Goal: Find specific page/section: Find specific page/section

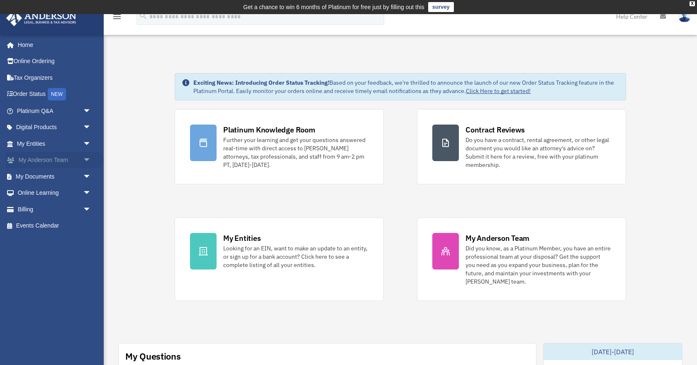
click at [38, 157] on link "My Anderson Team arrow_drop_down" at bounding box center [55, 160] width 98 height 17
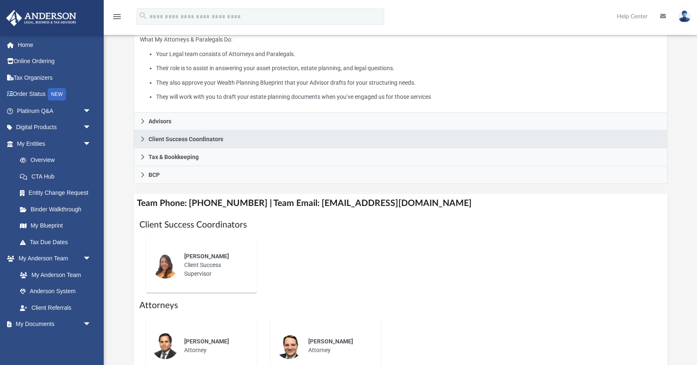
scroll to position [174, 0]
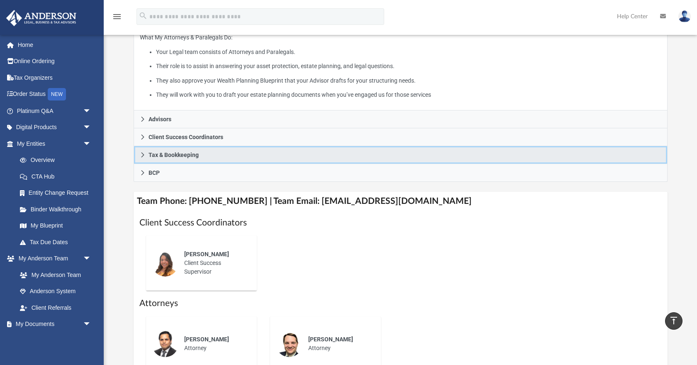
click at [157, 156] on span "Tax & Bookkeeping" at bounding box center [174, 155] width 50 height 6
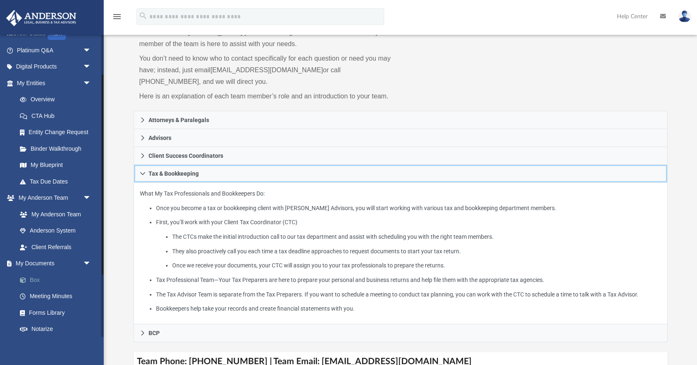
scroll to position [61, 0]
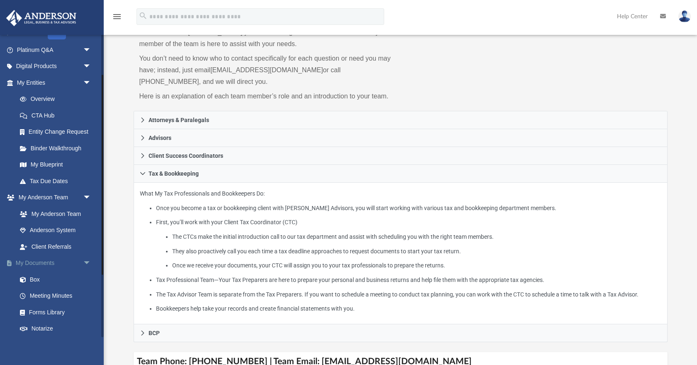
click at [42, 261] on link "My Documents arrow_drop_down" at bounding box center [55, 263] width 98 height 17
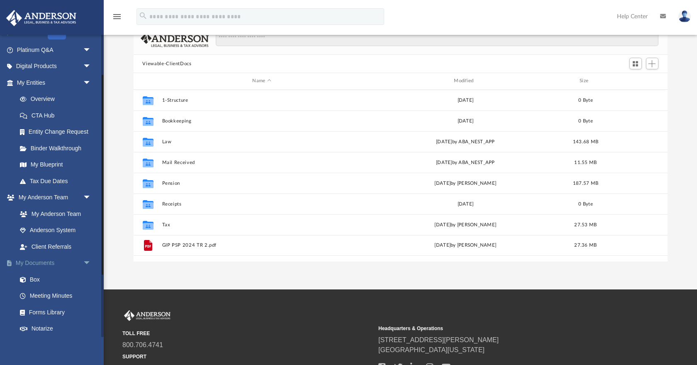
scroll to position [0, 0]
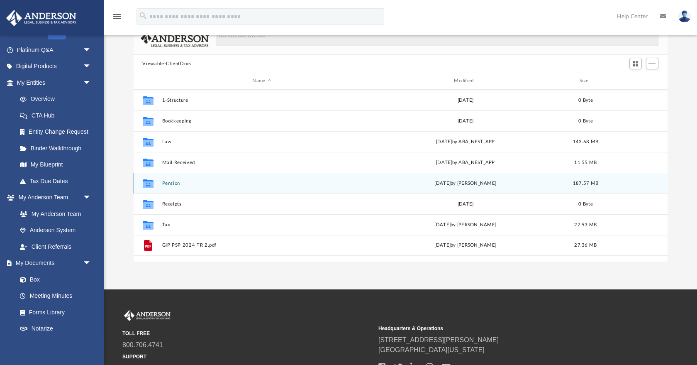
click at [179, 181] on button "Pension" at bounding box center [262, 183] width 200 height 5
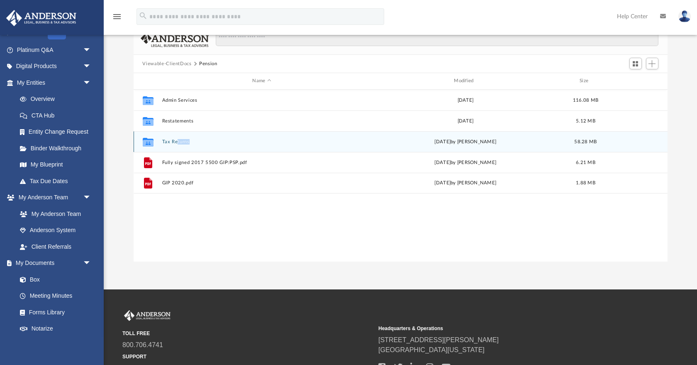
click at [178, 144] on div "Collaborated Folder Tax Returns [DATE] by [PERSON_NAME] 58.28 MB" at bounding box center [401, 141] width 534 height 21
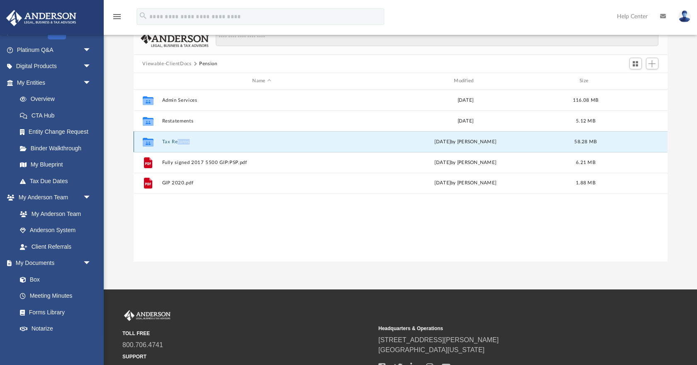
click at [172, 142] on button "Tax Returns" at bounding box center [262, 141] width 200 height 5
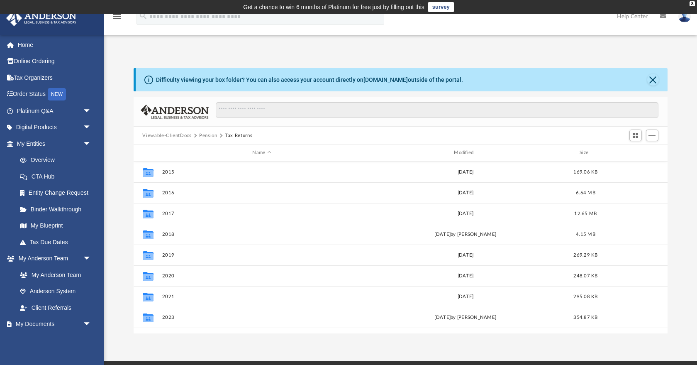
scroll to position [0, 0]
click at [684, 21] on img at bounding box center [685, 16] width 12 height 12
click at [497, 46] on div "App [EMAIL_ADDRESS][DOMAIN_NAME] Sign Out [EMAIL_ADDRESS][DOMAIN_NAME] Home Onl…" at bounding box center [348, 187] width 697 height 291
